Goal: Transaction & Acquisition: Book appointment/travel/reservation

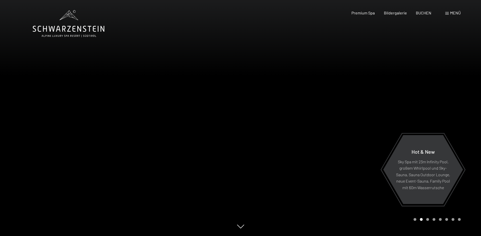
click at [453, 14] on span "Menü" at bounding box center [455, 12] width 11 height 5
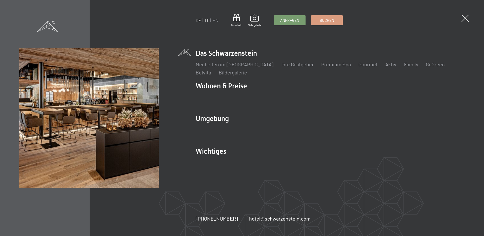
click at [207, 19] on link "IT" at bounding box center [207, 20] width 4 height 6
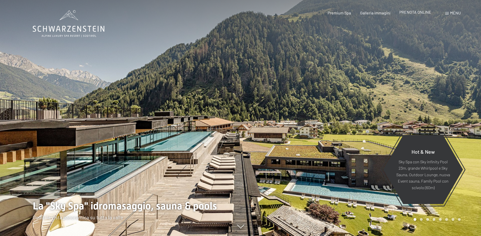
click at [414, 12] on span "PRENOTA ONLINE" at bounding box center [415, 12] width 32 height 5
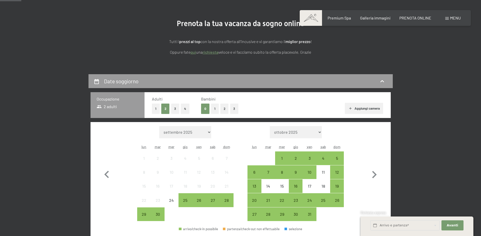
scroll to position [76, 0]
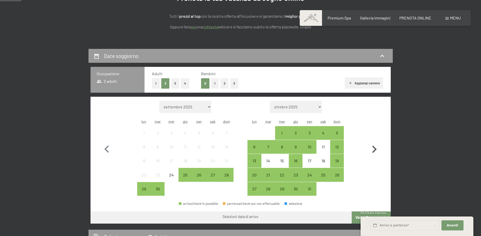
click at [373, 148] on icon "button" at bounding box center [374, 149] width 15 height 15
select select "[DATE]"
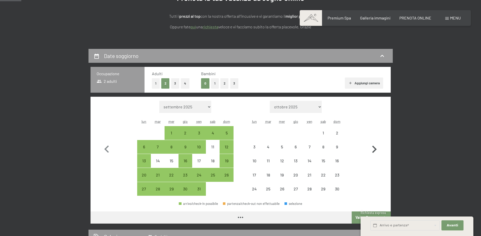
select select "[DATE]"
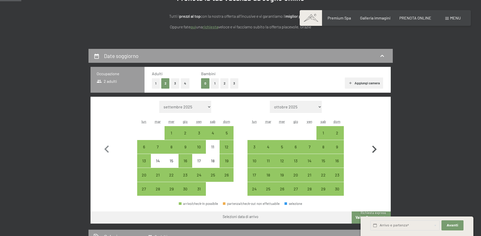
click at [373, 148] on icon "button" at bounding box center [374, 149] width 15 height 15
select select "[DATE]"
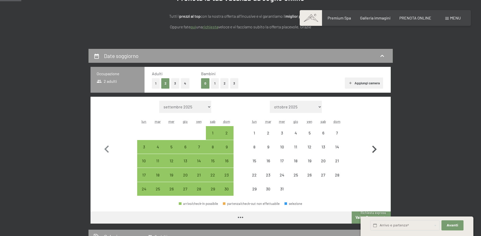
click at [373, 148] on icon "button" at bounding box center [374, 149] width 15 height 15
select select "[DATE]"
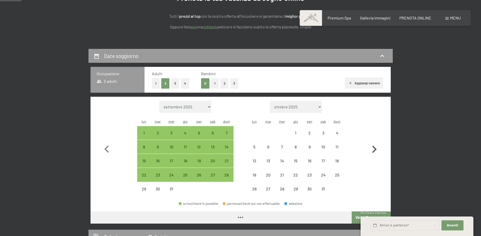
select select "[DATE]"
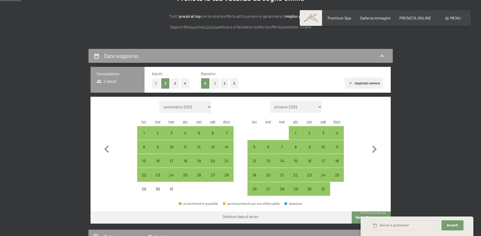
click at [213, 83] on button "1" at bounding box center [215, 83] width 8 height 10
select select "[DATE]"
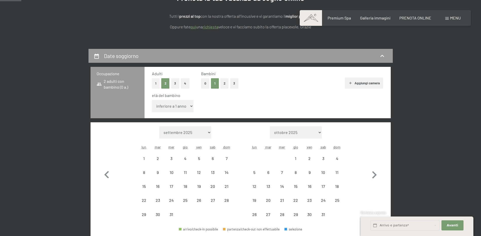
select select "[DATE]"
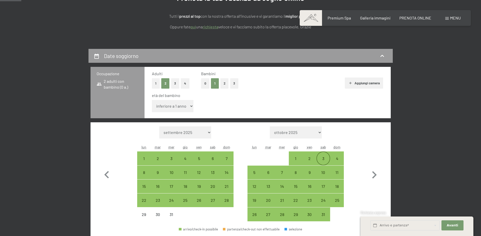
click at [321, 156] on div "3" at bounding box center [323, 158] width 13 height 13
select select "[DATE]"
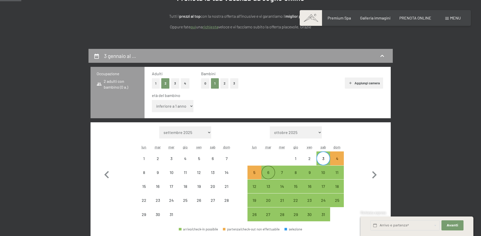
click at [268, 171] on div "6" at bounding box center [268, 177] width 13 height 13
select select "[DATE]"
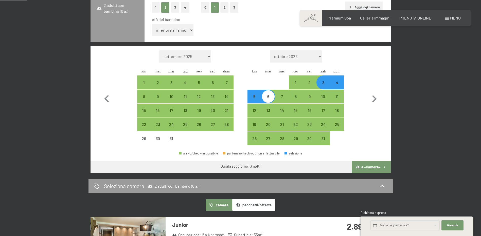
scroll to position [177, 0]
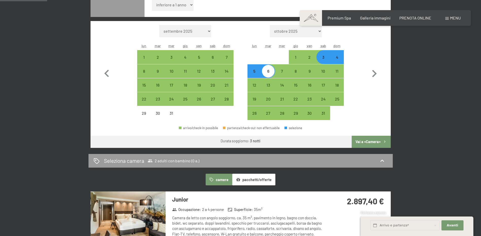
click at [364, 142] on button "Vai a «Camera»" at bounding box center [370, 142] width 39 height 12
select select "[DATE]"
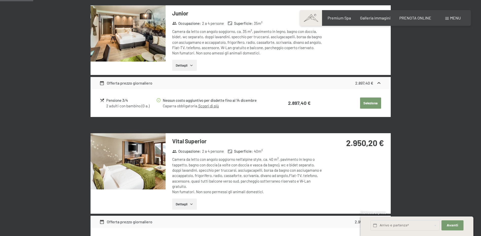
scroll to position [125, 0]
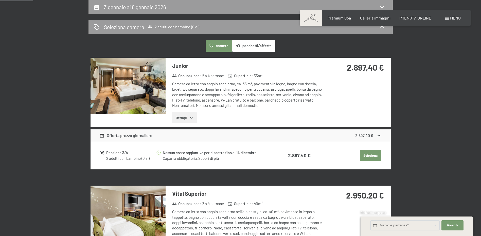
click at [366, 155] on button "Seleziona" at bounding box center [370, 155] width 21 height 11
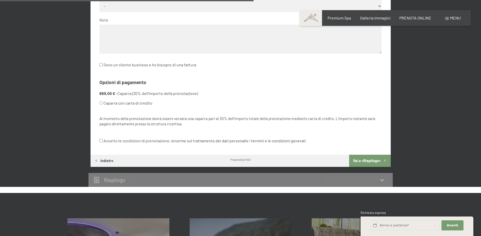
scroll to position [302, 0]
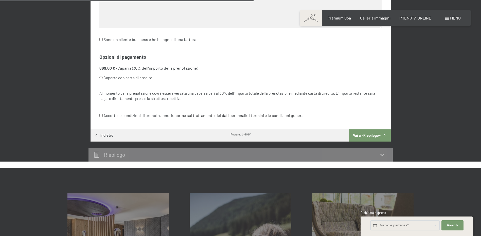
click at [369, 134] on button "Vai a «Riepilogo»" at bounding box center [369, 135] width 41 height 12
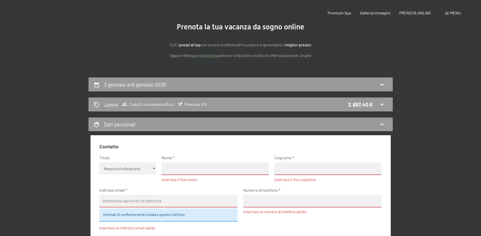
scroll to position [0, 0]
